Goal: Information Seeking & Learning: Get advice/opinions

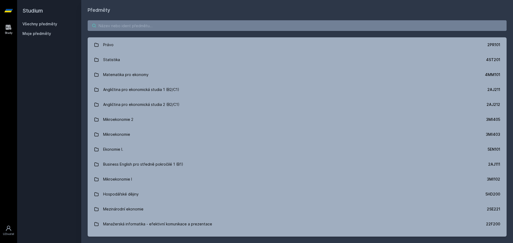
click at [153, 27] on input "search" at bounding box center [297, 25] width 419 height 11
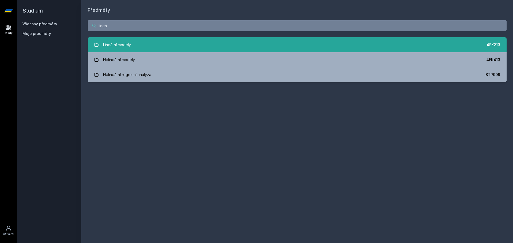
type input "linea"
click at [131, 41] on link "Lineární modely 4EK213" at bounding box center [297, 44] width 419 height 15
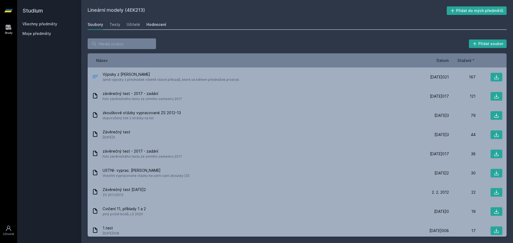
click at [156, 25] on div "Hodnocení" at bounding box center [156, 24] width 20 height 5
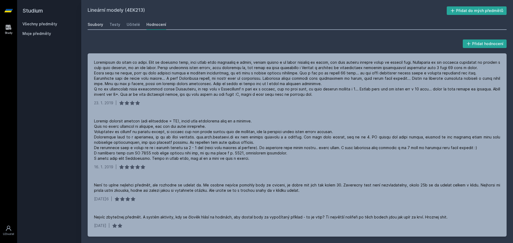
click at [98, 26] on div "Soubory" at bounding box center [95, 24] width 15 height 5
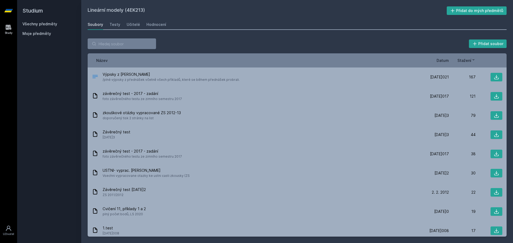
click at [446, 63] on span "Datum" at bounding box center [442, 61] width 12 height 6
click at [147, 26] on div "Hodnocení" at bounding box center [156, 24] width 20 height 5
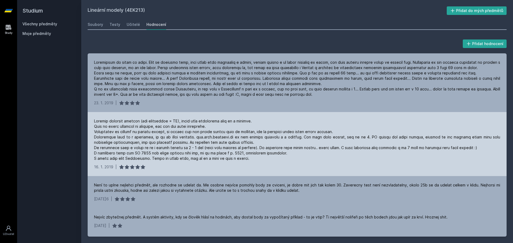
click at [213, 140] on div at bounding box center [297, 140] width 406 height 43
click at [218, 137] on div at bounding box center [297, 140] width 406 height 43
drag, startPoint x: 236, startPoint y: 136, endPoint x: 198, endPoint y: 135, distance: 37.9
click at [198, 135] on div at bounding box center [297, 140] width 406 height 43
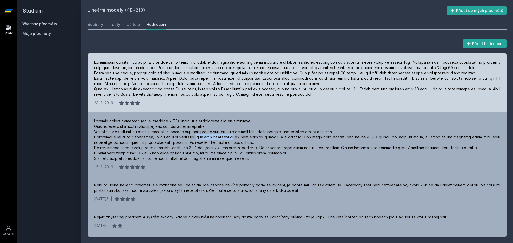
copy div "[DOMAIN_NAME][PERSON_NAME]"
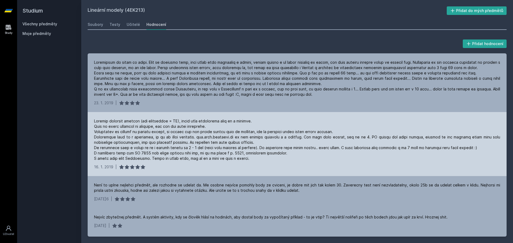
click at [233, 172] on div "[DATE]9 |" at bounding box center [297, 144] width 419 height 64
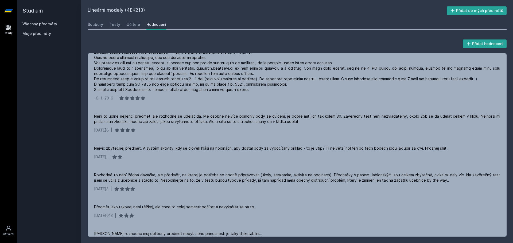
scroll to position [71, 0]
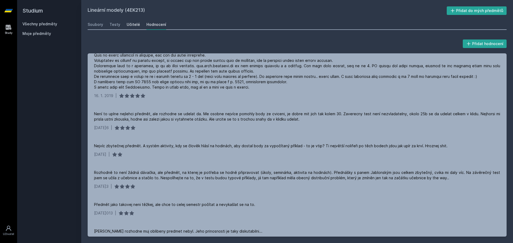
click at [129, 23] on div "Učitelé" at bounding box center [133, 24] width 13 height 5
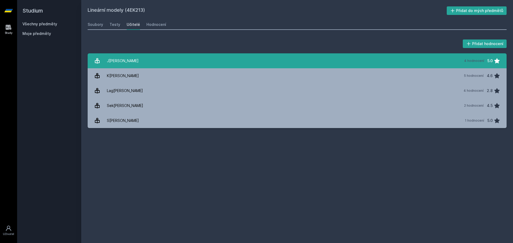
click at [134, 60] on div "J[PERSON_NAME]" at bounding box center [123, 61] width 32 height 11
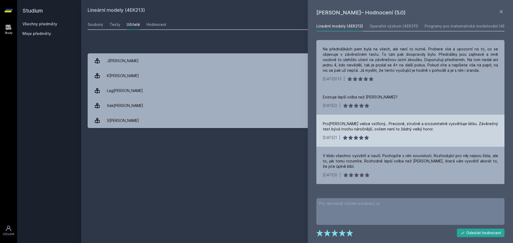
drag, startPoint x: 412, startPoint y: 123, endPoint x: 423, endPoint y: 128, distance: 12.1
click at [423, 128] on div "Pro[PERSON_NAME] velice vstřícný.. Precizně, stručně a srozumitelně vysvětluje …" at bounding box center [409, 126] width 175 height 11
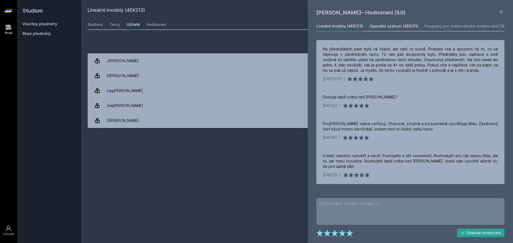
click at [404, 24] on div "Operační výzkum (4EK311)" at bounding box center [393, 25] width 49 height 5
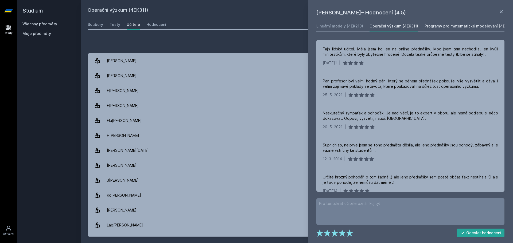
click at [437, 26] on div "Programy pro matematické modelování (4EK313)" at bounding box center [469, 25] width 90 height 5
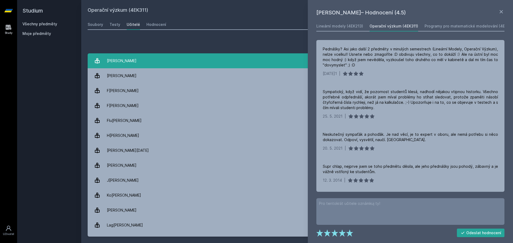
click at [120, 56] on div "[PERSON_NAME]" at bounding box center [122, 61] width 30 height 11
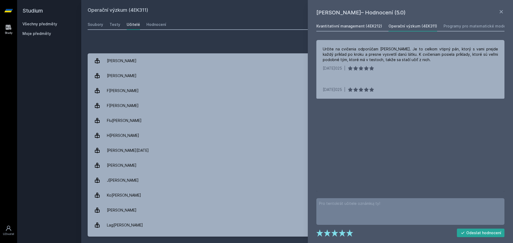
click at [364, 23] on link "Kvantitativní management (4EK212)" at bounding box center [349, 26] width 66 height 11
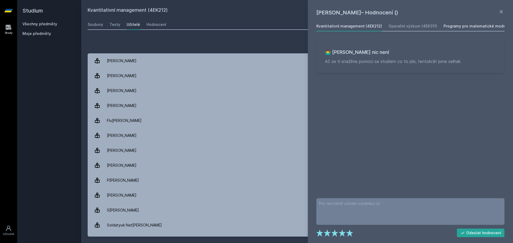
click at [470, 27] on div "Programy pro matematické modelování (4EK313)" at bounding box center [488, 25] width 90 height 5
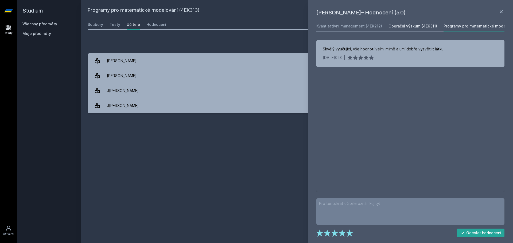
click at [425, 29] on link "Operační výzkum (4EK311)" at bounding box center [412, 26] width 49 height 11
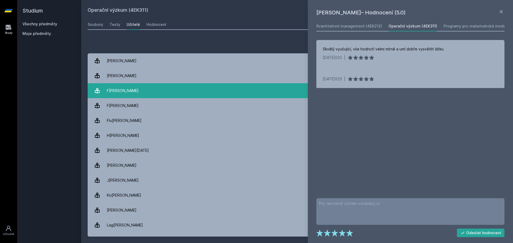
click at [132, 92] on link "F[PERSON_NAME][DATE]4 hodnocení 4.6" at bounding box center [297, 90] width 419 height 15
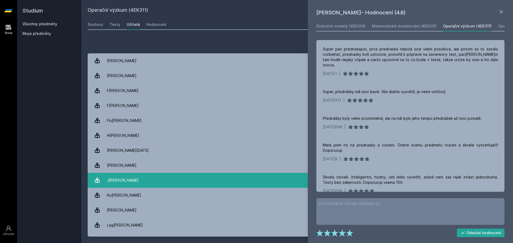
click at [174, 186] on link "Jab[PERSON_NAME] 22 hodnocení 4.5" at bounding box center [297, 180] width 419 height 15
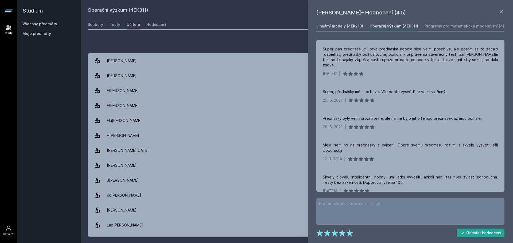
click at [336, 29] on link "Lineární modely (4EK213)" at bounding box center [339, 26] width 47 height 11
